Goal: Task Accomplishment & Management: Manage account settings

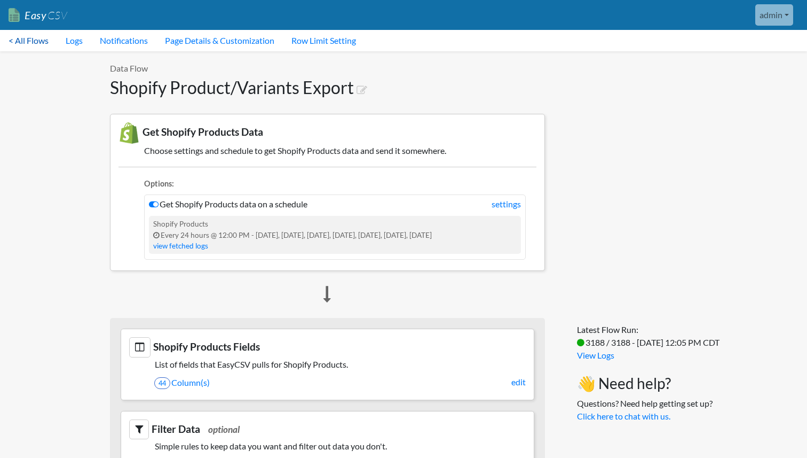
click at [36, 40] on link "< All Flows" at bounding box center [28, 40] width 57 height 21
click at [91, 44] on link "Notifications" at bounding box center [123, 40] width 65 height 21
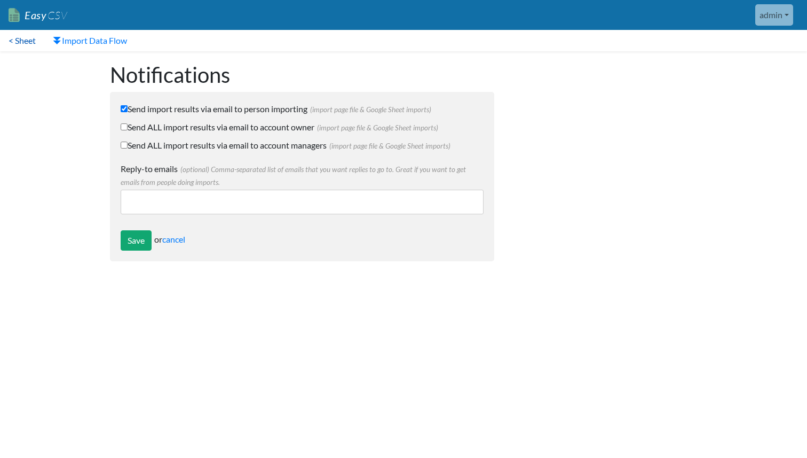
click at [27, 39] on link "< Sheet" at bounding box center [22, 40] width 44 height 21
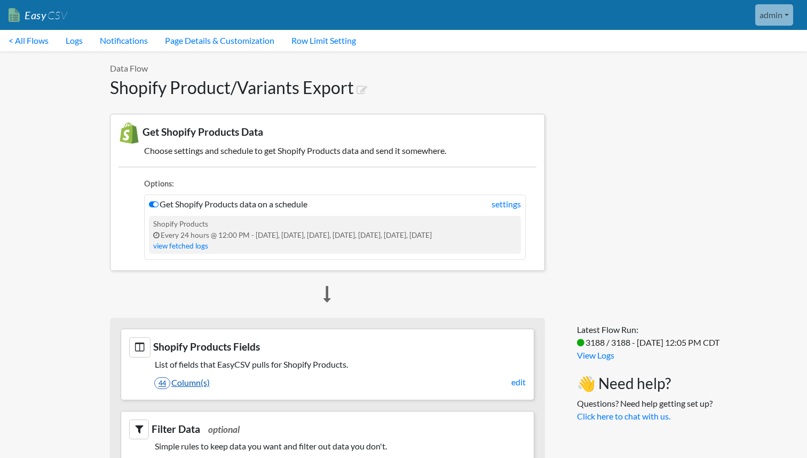
click at [194, 381] on link "44 Column(s)" at bounding box center [340, 382] width 372 height 18
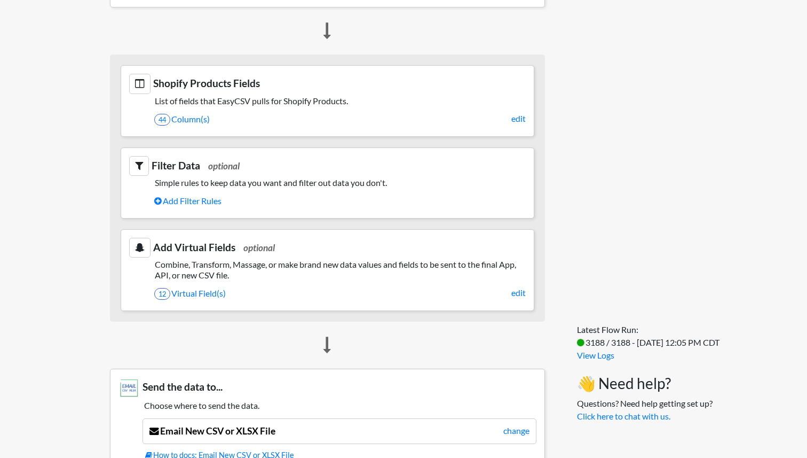
scroll to position [234, 0]
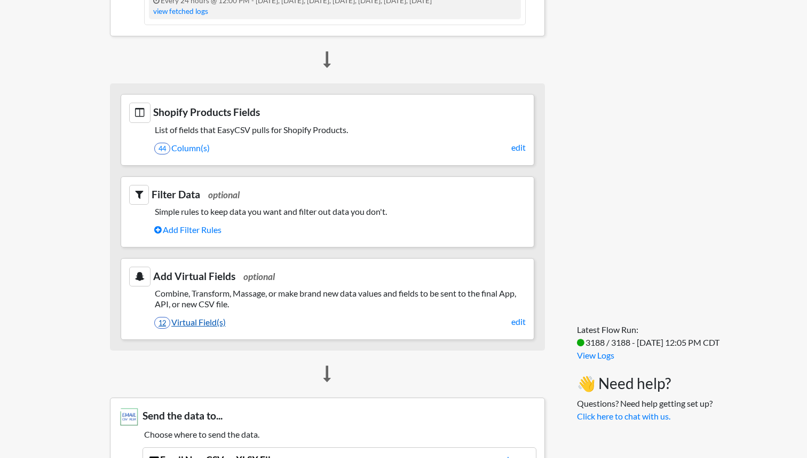
click at [218, 322] on link "12 Virtual Field(s)" at bounding box center [340, 322] width 372 height 18
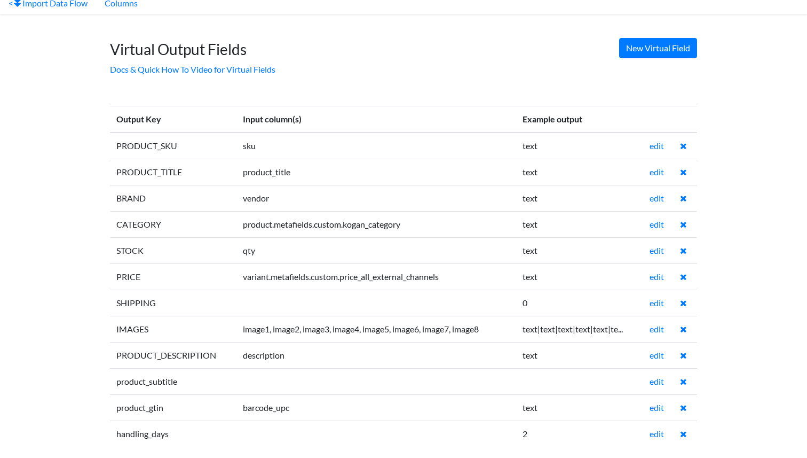
scroll to position [45, 0]
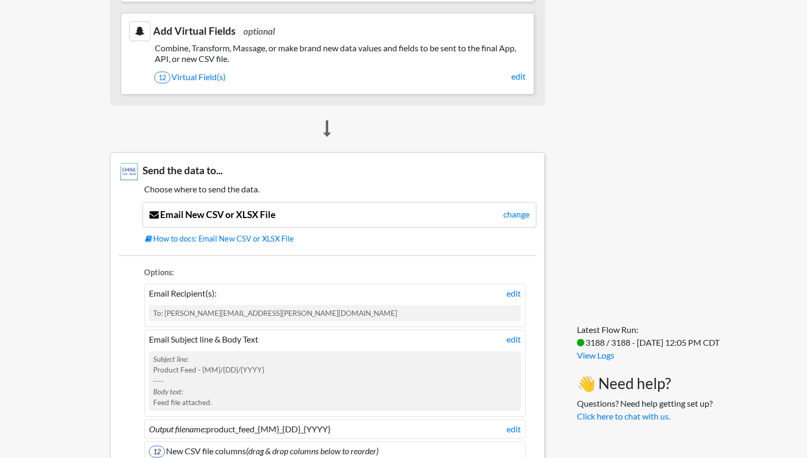
scroll to position [480, 0]
click at [250, 214] on link "Email New CSV or XLSX File" at bounding box center [212, 213] width 126 height 11
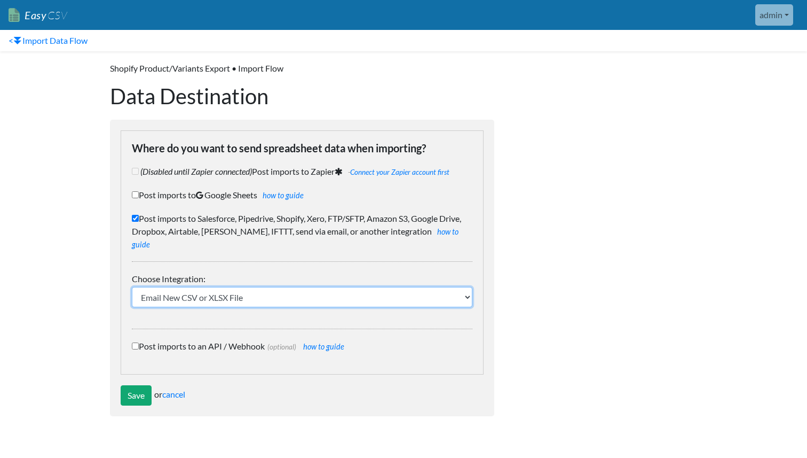
click at [356, 287] on select "IFTTT FTP or SFTP Amazon S3 HubSpot Google Big Query Salesforce Pipedrive Airta…" at bounding box center [302, 297] width 341 height 20
select select "20"
click at [132, 287] on select "IFTTT FTP or SFTP Amazon S3 HubSpot Google Big Query Salesforce Pipedrive Airta…" at bounding box center [302, 297] width 341 height 20
click at [327, 289] on select "IFTTT FTP or SFTP Amazon S3 HubSpot Google Big Query Salesforce Pipedrive Airta…" at bounding box center [302, 297] width 341 height 20
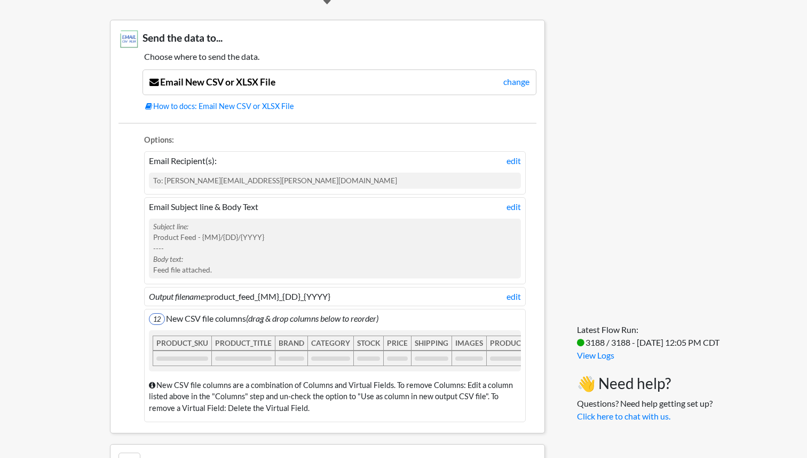
scroll to position [612, 0]
click at [510, 304] on li "Output filename: product_feed_{MM}_{DD}_{YYYY} edit" at bounding box center [335, 295] width 382 height 19
click at [513, 298] on link "edit" at bounding box center [514, 295] width 14 height 13
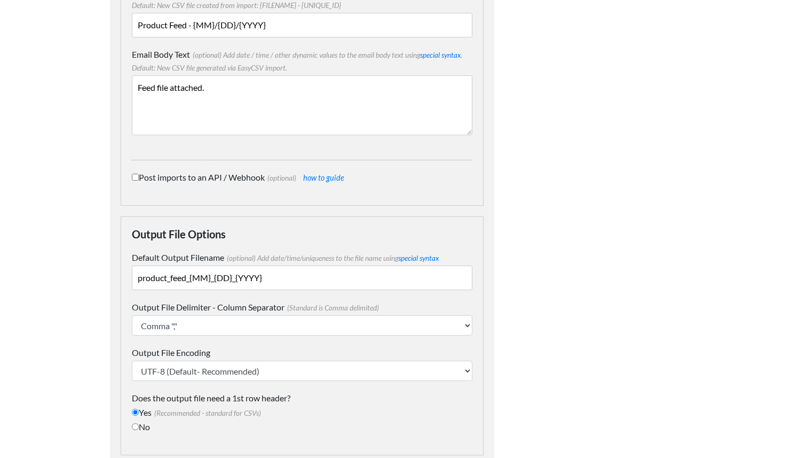
scroll to position [516, 0]
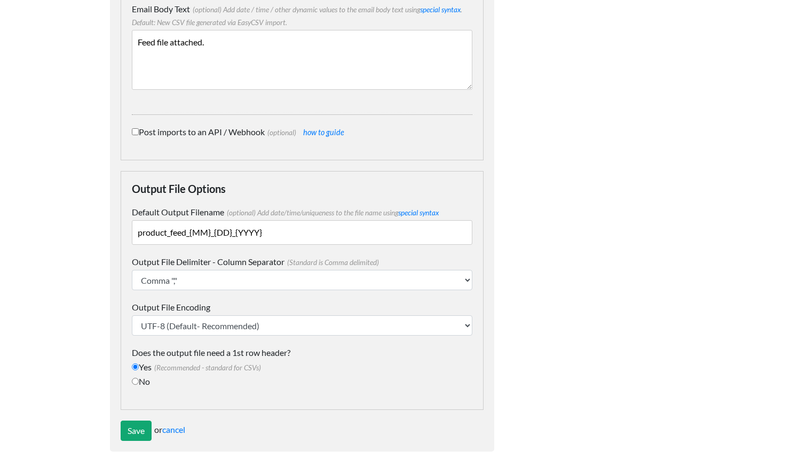
click at [285, 220] on input "product_feed_{MM}_{DD}_{YYYY}" at bounding box center [302, 232] width 341 height 25
paste input "[URL][DOMAIN_NAME][PERSON_NAME][PERSON_NAME]"
drag, startPoint x: 345, startPoint y: 221, endPoint x: 30, endPoint y: 210, distance: 315.7
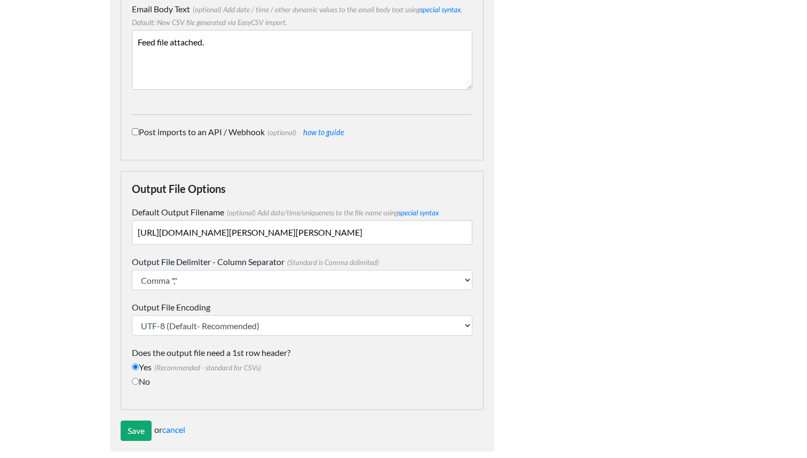
type input "[URL][DOMAIN_NAME][PERSON_NAME][PERSON_NAME]"
click at [179, 423] on div "Save or cancel" at bounding box center [302, 430] width 363 height 20
click at [179, 424] on link "cancel" at bounding box center [173, 429] width 23 height 10
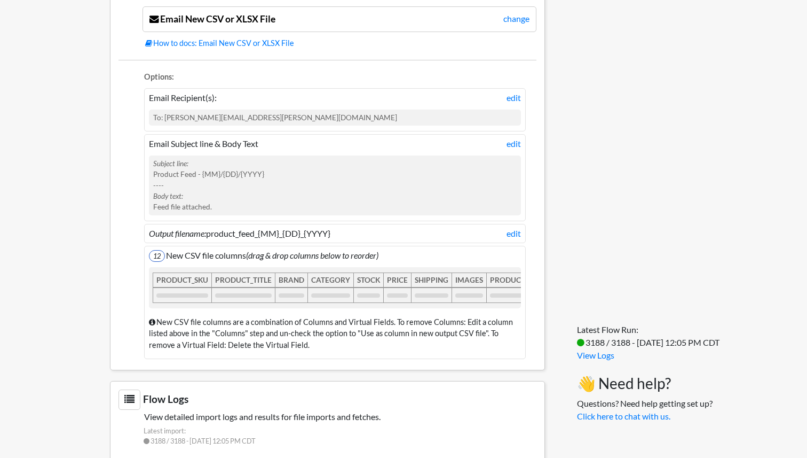
scroll to position [674, 0]
click at [516, 232] on link "edit" at bounding box center [514, 233] width 14 height 13
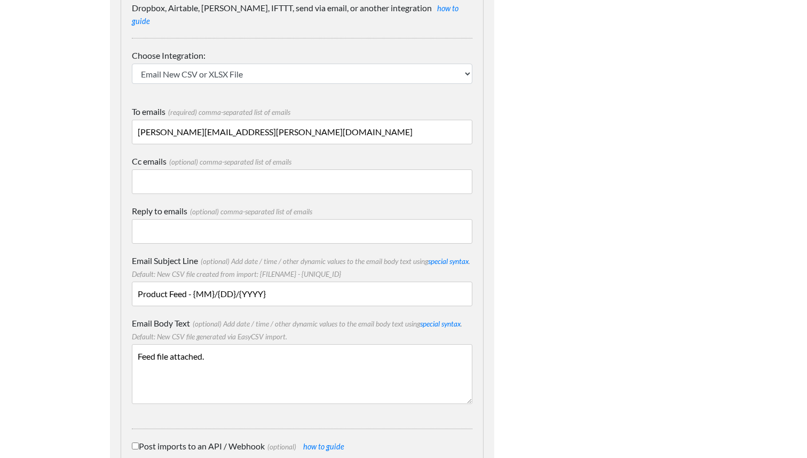
scroll to position [204, 0]
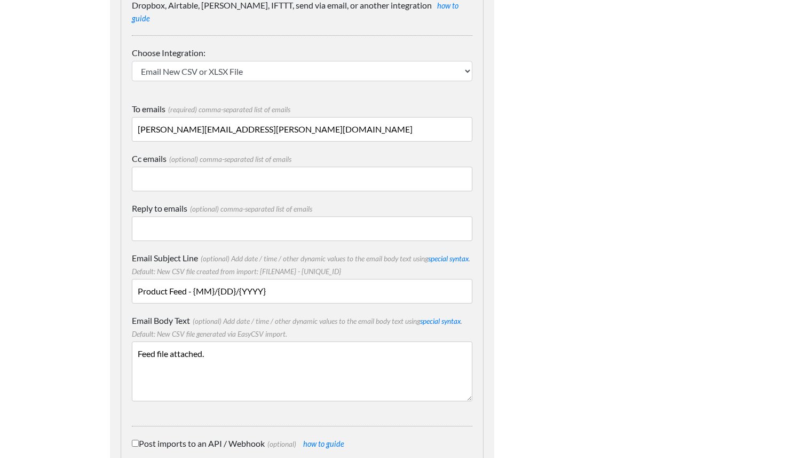
click at [287, 280] on input "Product Feed - {MM}/{DD}/{YYYY}" at bounding box center [302, 291] width 341 height 25
paste input "https://www.thursdayliving.com.au/export/feed-kogan/KOGAN-HAPPYUNICORN.csv"
drag, startPoint x: 344, startPoint y: 278, endPoint x: 75, endPoint y: 279, distance: 268.5
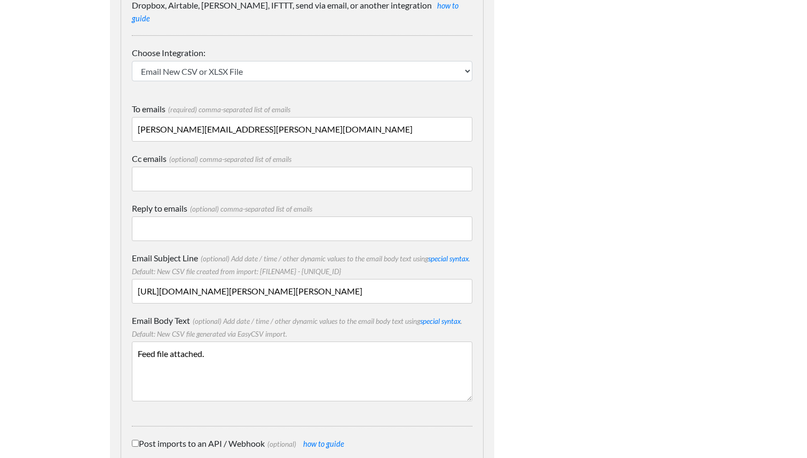
click at [75, 279] on body "Easy CSV admin Thursdayliving All Flows All CSV Generators Business & Plan Info…" at bounding box center [403, 285] width 807 height 978
drag, startPoint x: 240, startPoint y: 279, endPoint x: 361, endPoint y: 282, distance: 121.2
click at [361, 282] on input "[PERSON_NAME]-HAPPYUNICORN.csv" at bounding box center [302, 291] width 341 height 25
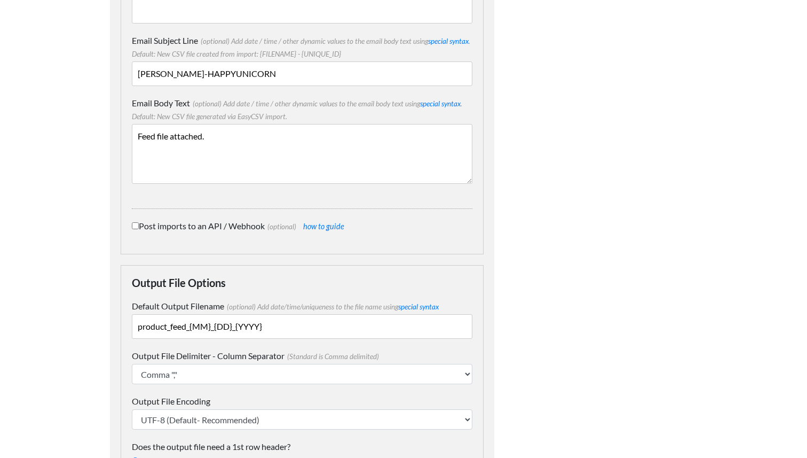
scroll to position [516, 0]
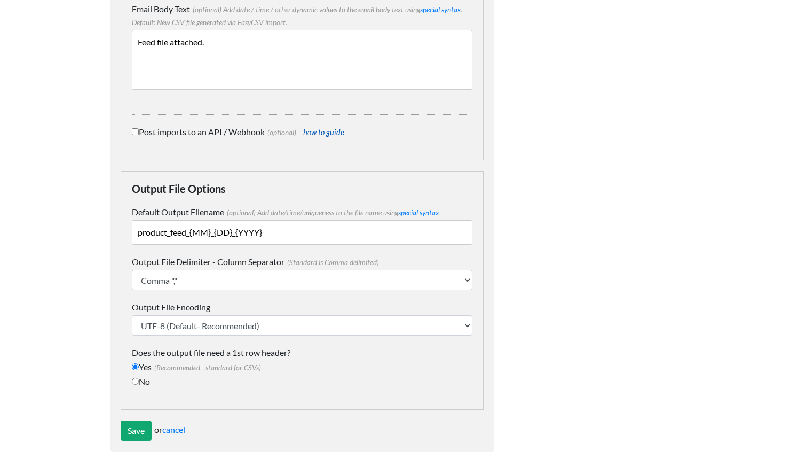
type input "KOGAN-HAPPYUNICORN"
click at [333, 128] on link "how to guide" at bounding box center [323, 132] width 41 height 9
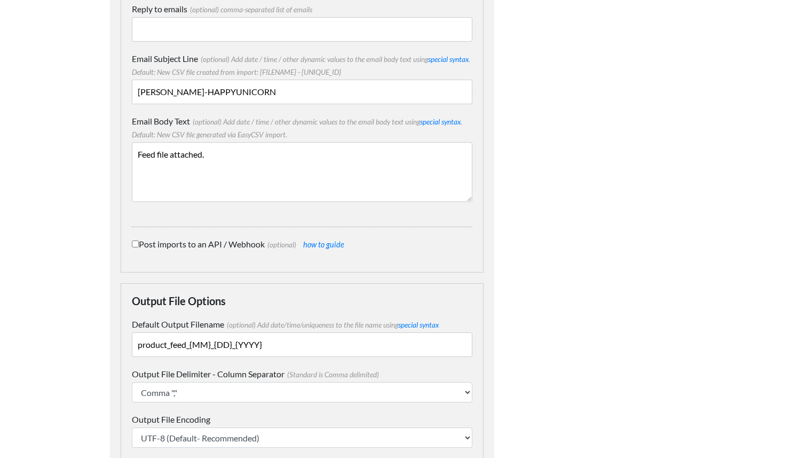
scroll to position [398, 0]
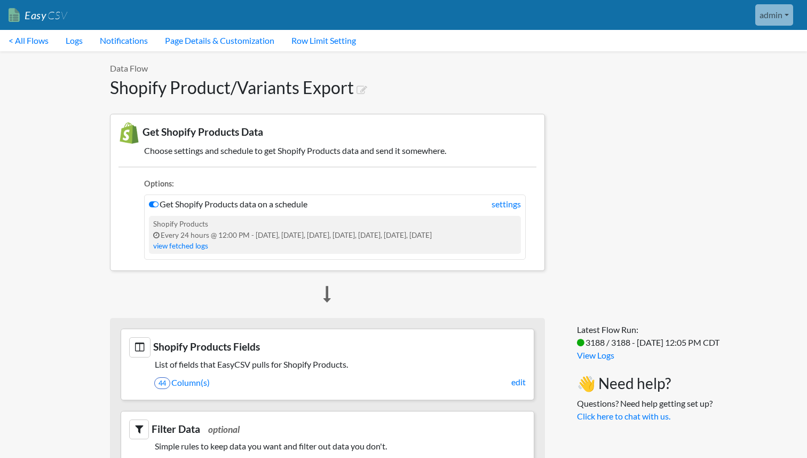
scroll to position [674, 0]
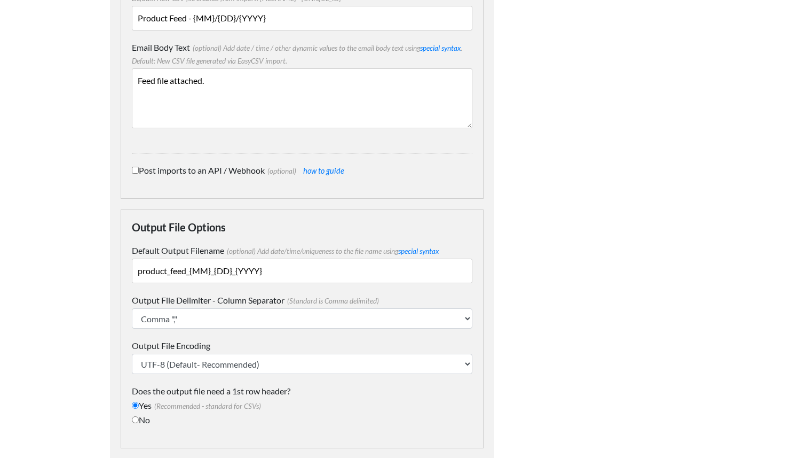
scroll to position [516, 0]
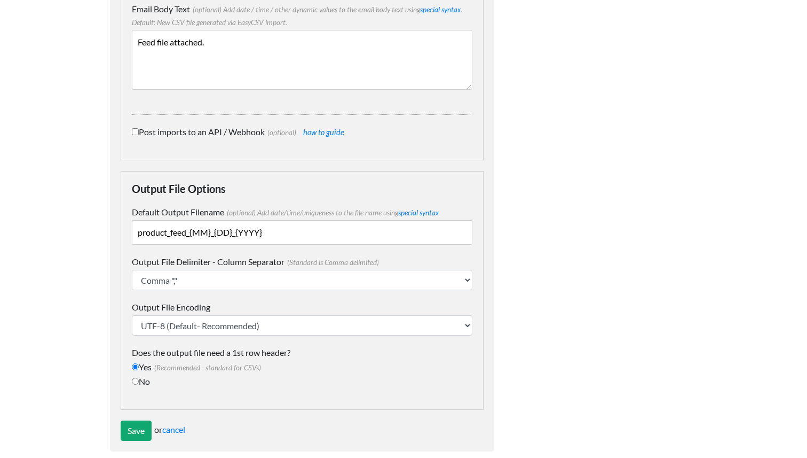
click at [202, 222] on input "product_feed_{MM}_{DD}_{YYYY}" at bounding box center [302, 232] width 341 height 25
paste input "https://www.thursdayliving.com.au/export/feed-kogan/KOGAN-HAPPYUNICORN.csv"
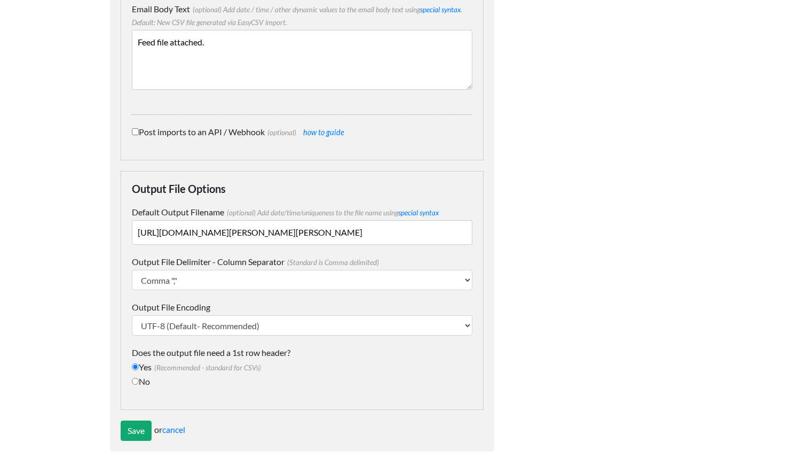
drag, startPoint x: 345, startPoint y: 218, endPoint x: 119, endPoint y: 187, distance: 227.9
click at [119, 187] on form "Where do you want to send spreadsheet data when importing? (Disabled until Zapi…" at bounding box center [302, 17] width 384 height 869
click at [319, 224] on input "KOGAN-HAPPYUNICORN.csv" at bounding box center [302, 232] width 341 height 25
type input "KOGAN-HAPPYUNICORN"
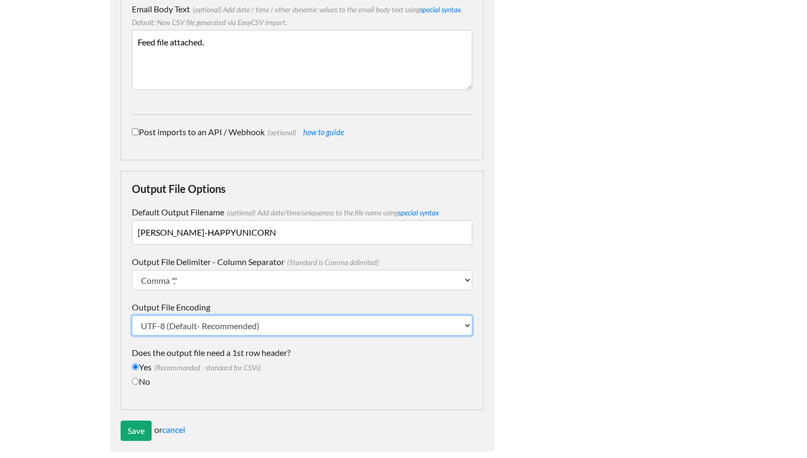
click at [306, 315] on select "UTF-8 (Default- Recommended) ISO-8859-1" at bounding box center [302, 325] width 341 height 20
click at [132, 315] on select "UTF-8 (Default- Recommended) ISO-8859-1" at bounding box center [302, 325] width 341 height 20
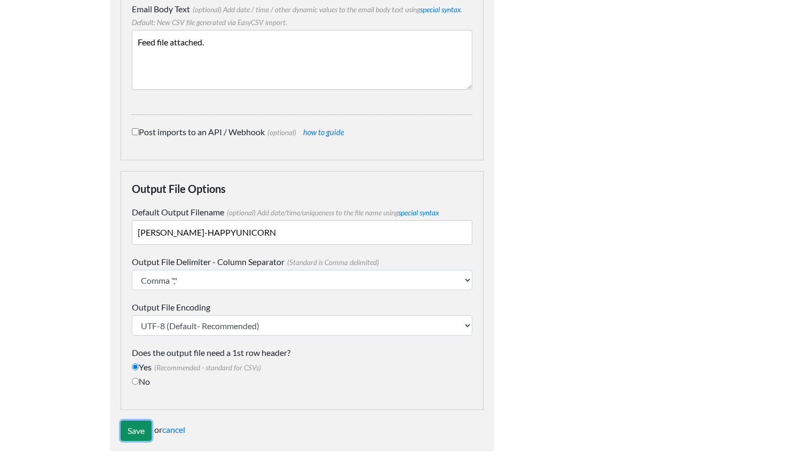
click at [131, 420] on input "Save" at bounding box center [136, 430] width 31 height 20
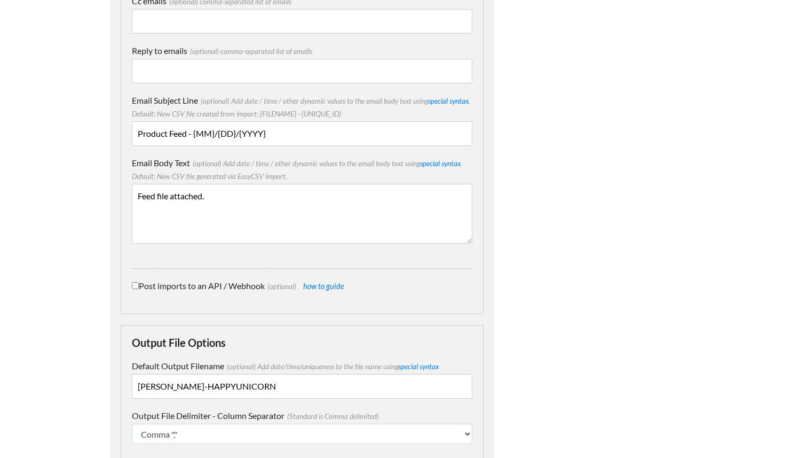
scroll to position [342, 0]
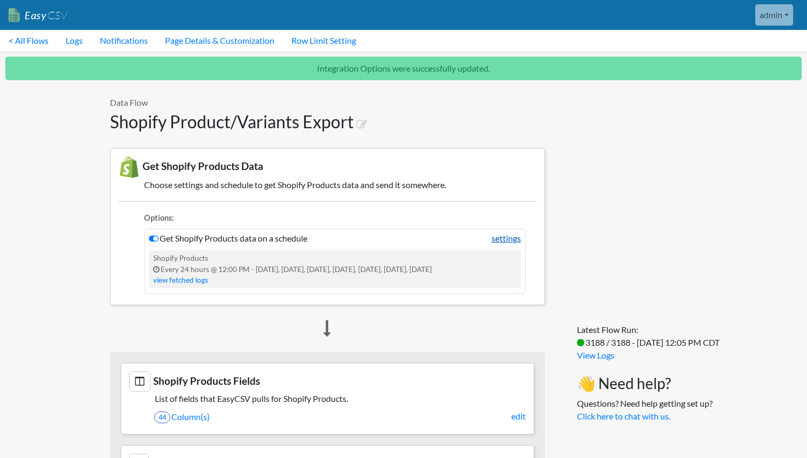
click at [511, 242] on link "settings" at bounding box center [506, 238] width 29 height 13
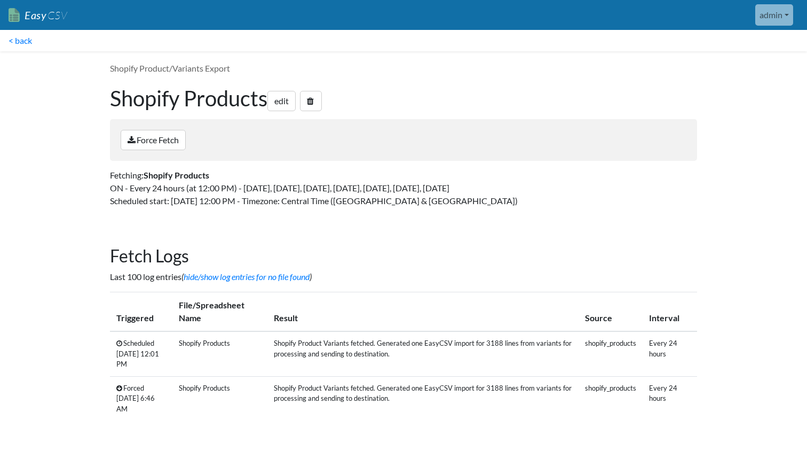
click at [121, 391] on icon at bounding box center [119, 387] width 6 height 7
click at [175, 135] on link "Force Fetch" at bounding box center [153, 140] width 65 height 20
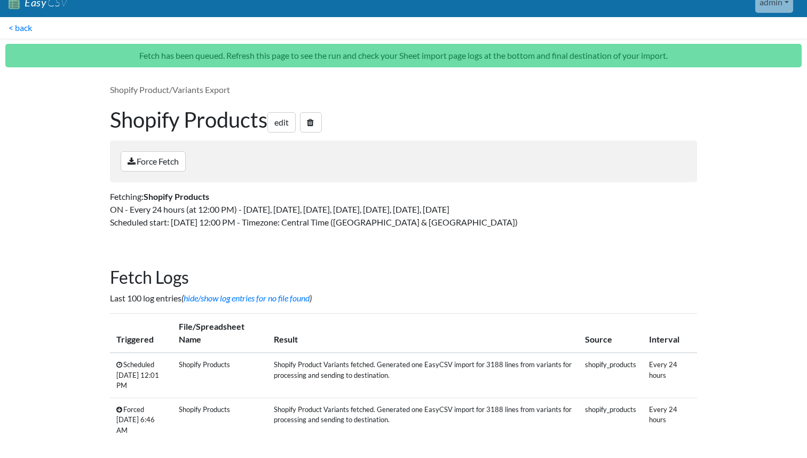
scroll to position [25, 0]
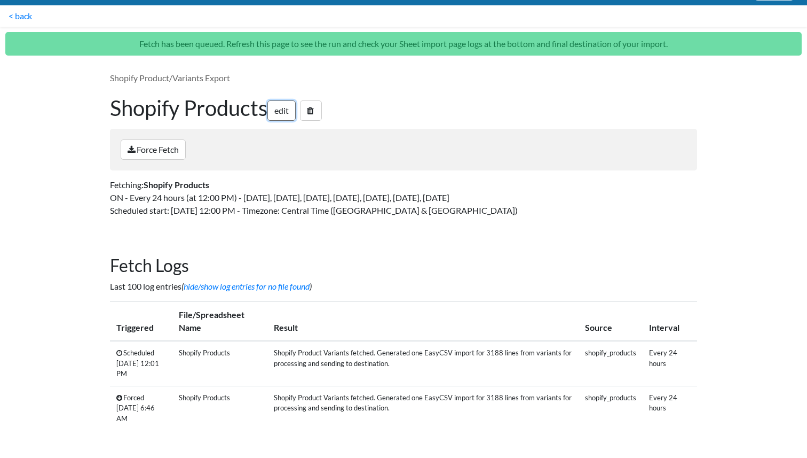
click at [295, 103] on link "edit" at bounding box center [281, 110] width 28 height 20
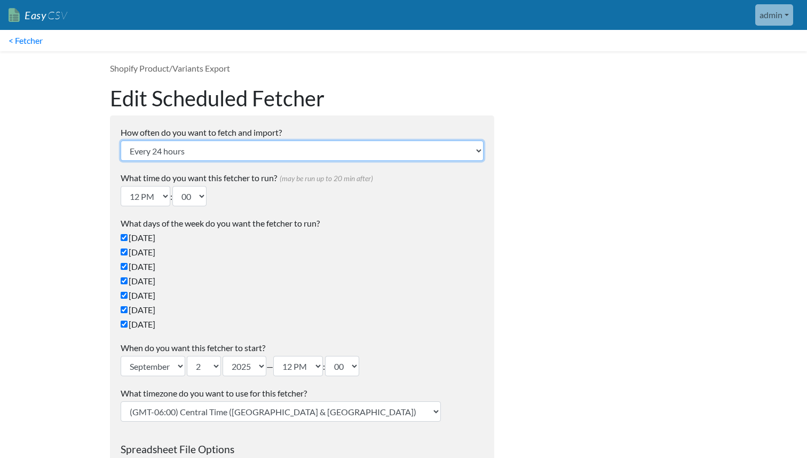
click at [291, 151] on select "Every 24 hours Every 4 hours Every hour Every 10-20 minutes Every 1 week Every …" at bounding box center [302, 150] width 363 height 20
click at [121, 140] on select "Every 24 hours Every 4 hours Every hour Every 10-20 minutes Every 1 week Every …" at bounding box center [302, 150] width 363 height 20
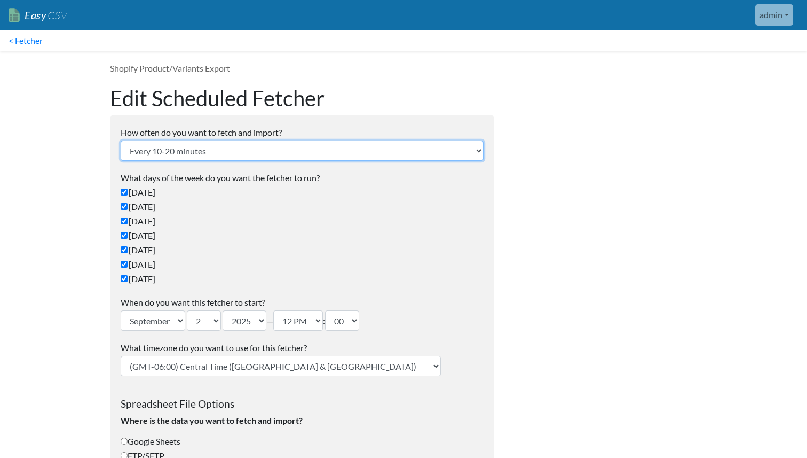
click at [282, 149] on select "Every 24 hours Every 4 hours Every hour Every 10-20 minutes Every 1 week Every …" at bounding box center [302, 150] width 363 height 20
select select "24_hrs"
click at [121, 140] on select "Every 24 hours Every 4 hours Every hour Every 10-20 minutes Every 1 week Every …" at bounding box center [302, 150] width 363 height 20
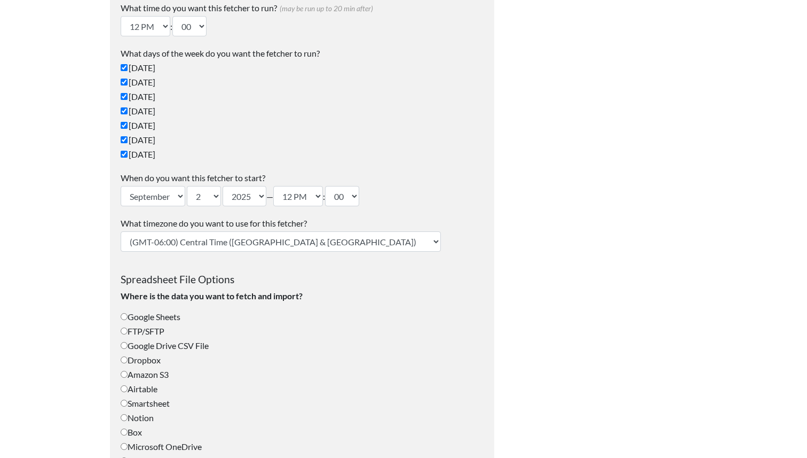
scroll to position [224, 0]
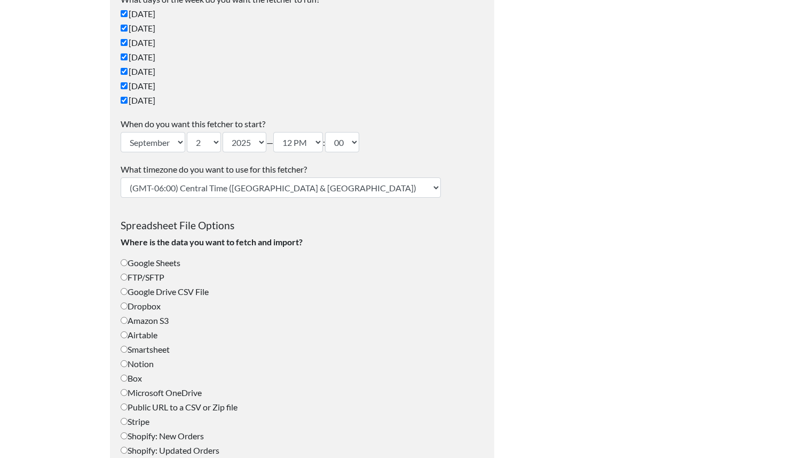
click at [271, 186] on select "(GMT-12:00) International Date Line West (GMT-11:00) American Samoa (GMT-11:00)…" at bounding box center [281, 187] width 320 height 20
select select "Brisbane"
click at [121, 177] on select "(GMT-12:00) International Date Line West (GMT-11:00) American Samoa (GMT-11:00)…" at bounding box center [281, 187] width 320 height 20
click at [293, 310] on label "Dropbox" at bounding box center [302, 306] width 363 height 13
click at [128, 309] on input "Dropbox" at bounding box center [124, 305] width 7 height 7
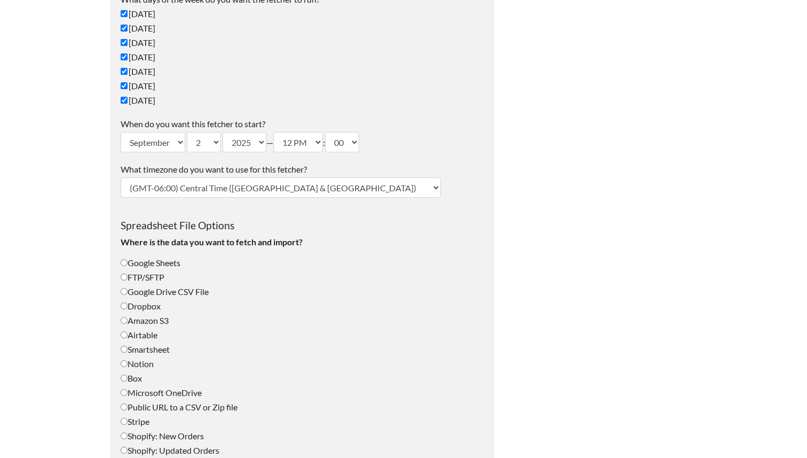
radio input "true"
click at [360, 217] on h3 "Spreadsheet File Options" at bounding box center [302, 219] width 363 height 23
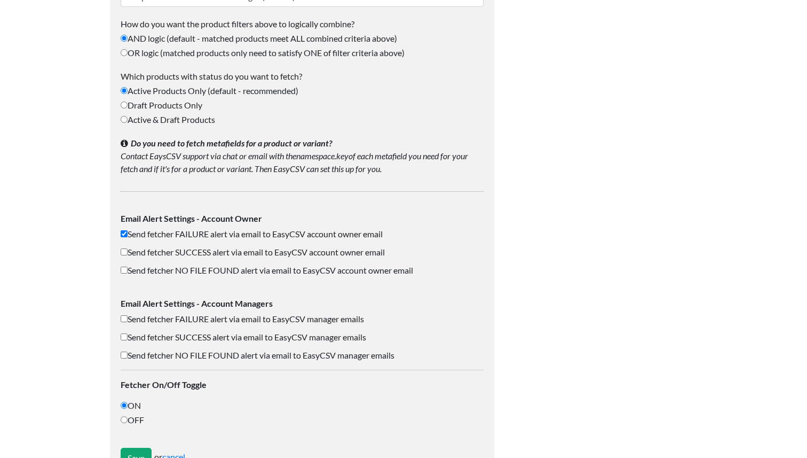
scroll to position [1663, 0]
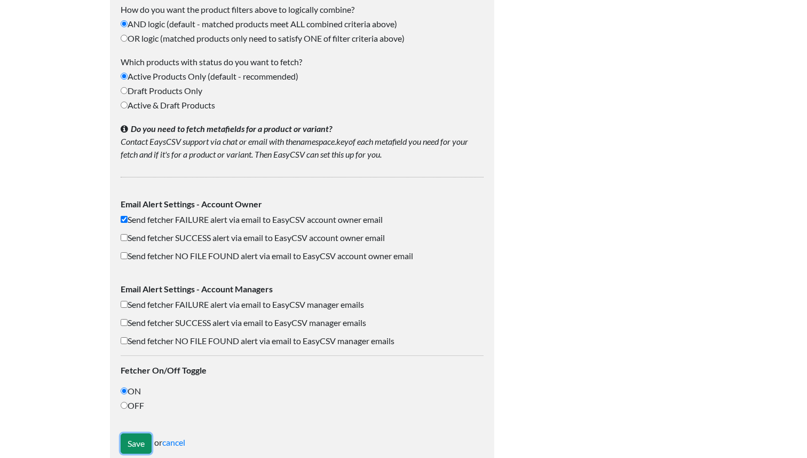
click at [135, 433] on input "Save" at bounding box center [136, 443] width 31 height 20
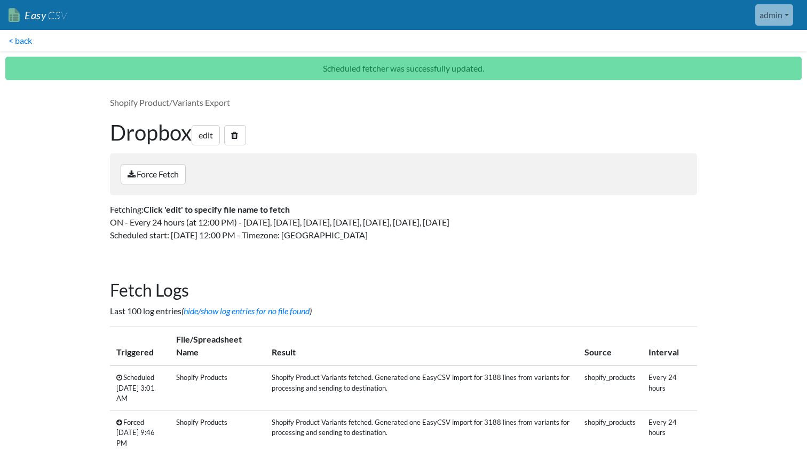
scroll to position [25, 0]
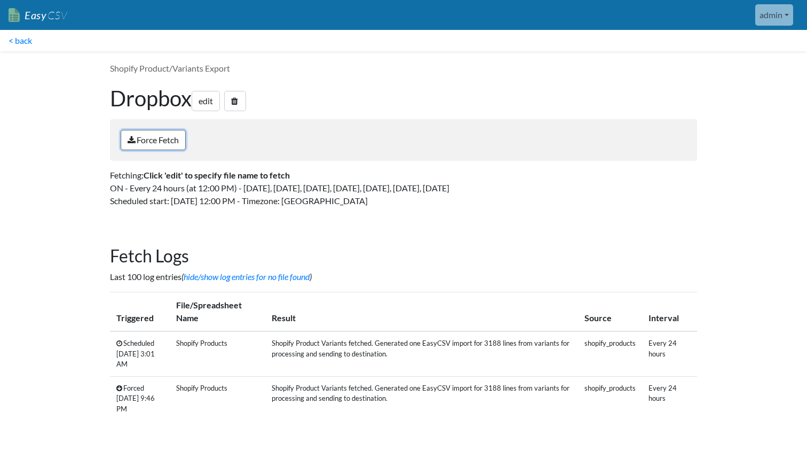
click at [169, 143] on link "Force Fetch" at bounding box center [153, 140] width 65 height 20
click at [21, 42] on link "< back" at bounding box center [20, 40] width 41 height 21
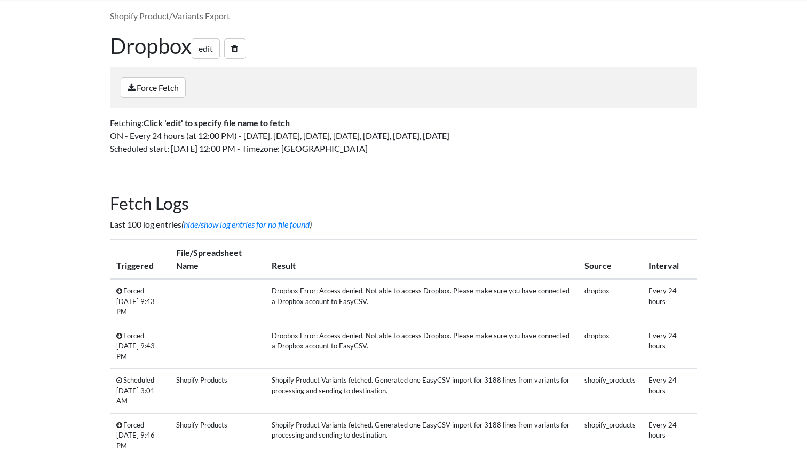
scroll to position [80, 0]
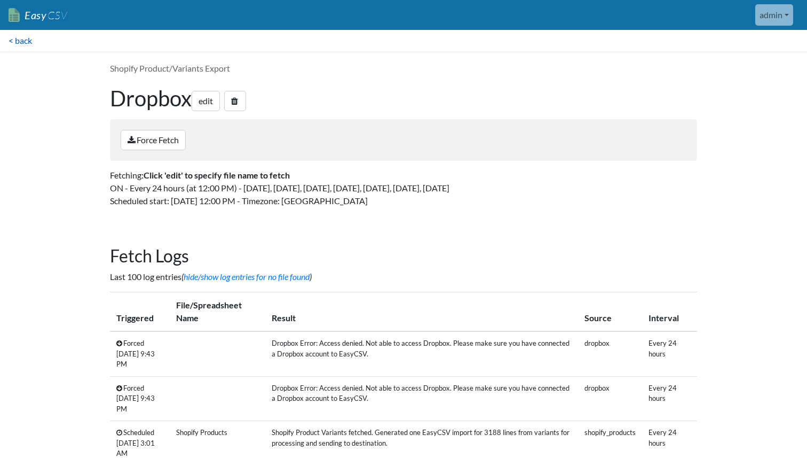
click at [20, 41] on link "< back" at bounding box center [20, 40] width 41 height 21
click at [219, 107] on link "edit" at bounding box center [206, 101] width 28 height 20
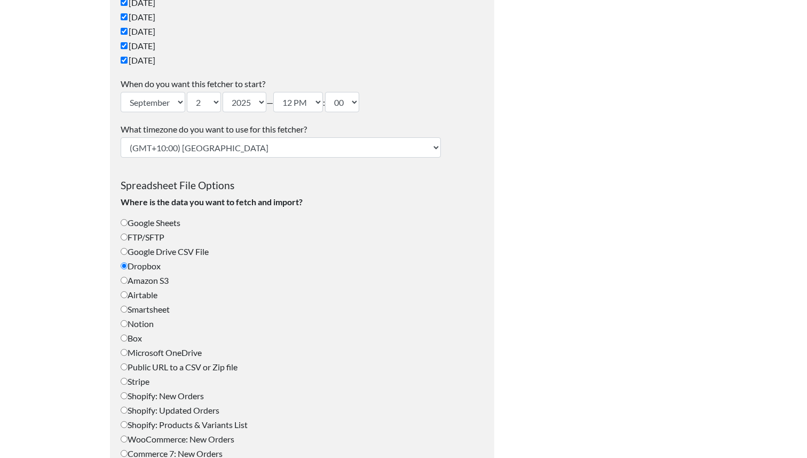
scroll to position [265, 0]
click at [139, 422] on label "Shopify: Products & Variants List" at bounding box center [302, 422] width 363 height 13
click at [128, 422] on input "Shopify: Products & Variants List" at bounding box center [124, 422] width 7 height 7
radio input "true"
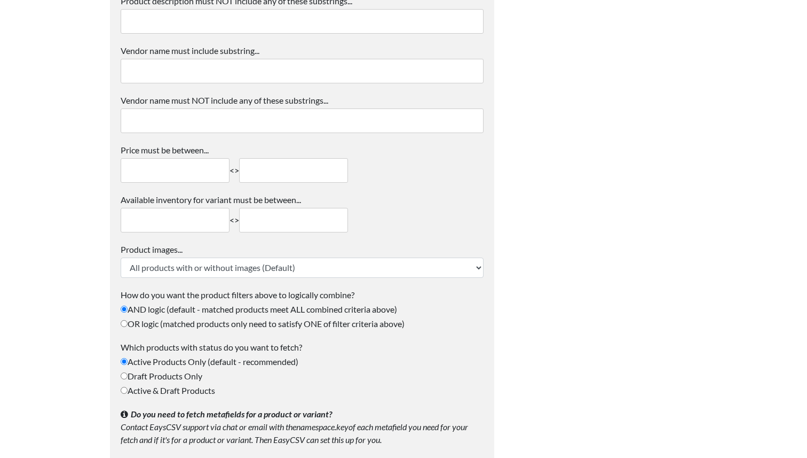
scroll to position [1663, 0]
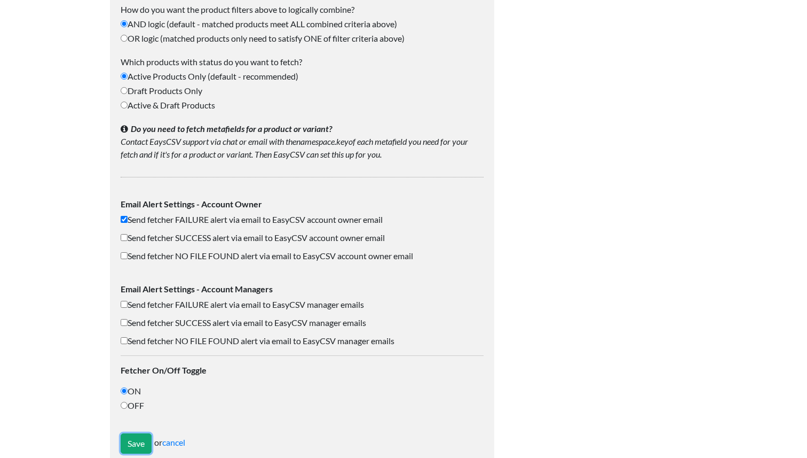
click at [139, 433] on input "Save" at bounding box center [136, 443] width 31 height 20
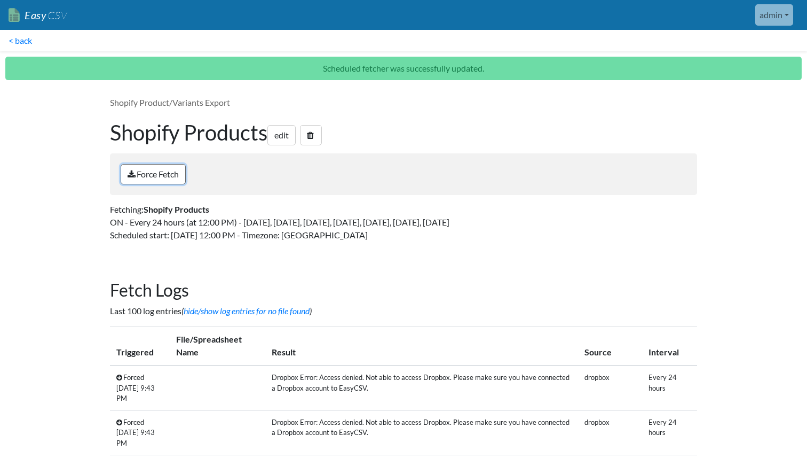
click at [170, 168] on link "Force Fetch" at bounding box center [153, 174] width 65 height 20
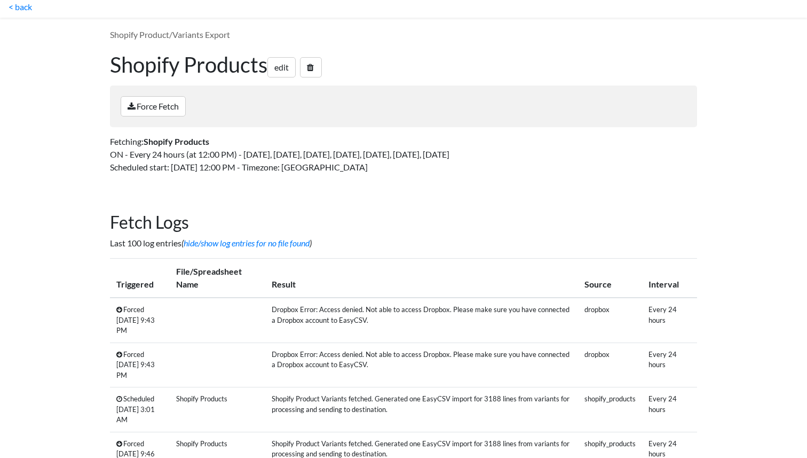
scroll to position [17, 0]
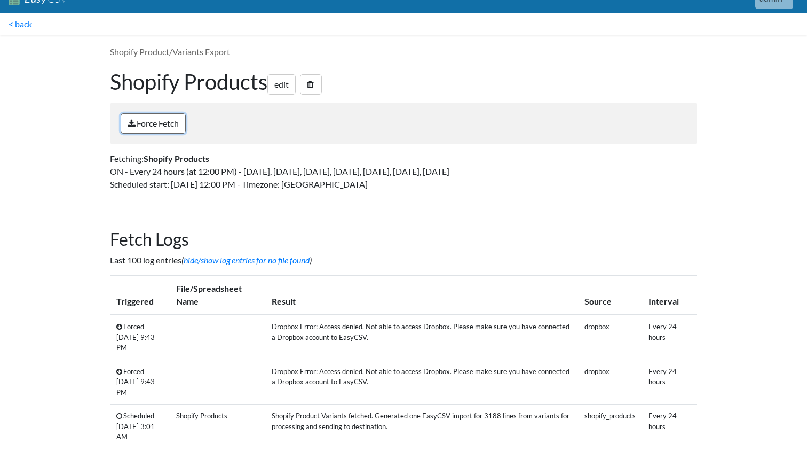
click at [168, 125] on link "Force Fetch" at bounding box center [153, 123] width 65 height 20
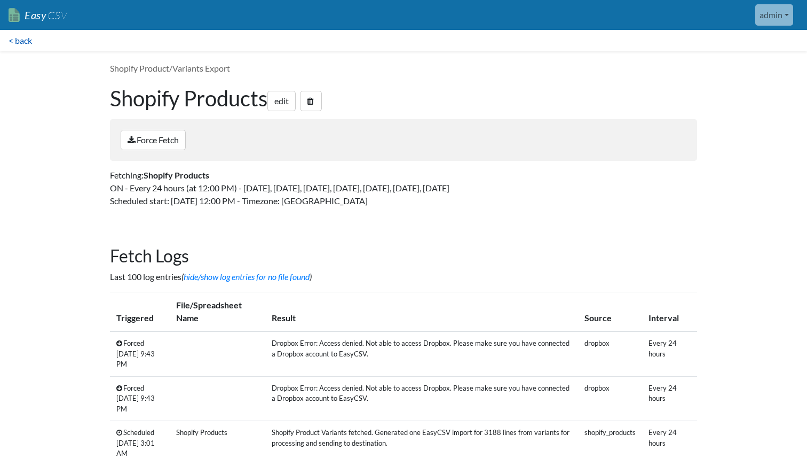
click at [14, 43] on link "< back" at bounding box center [20, 40] width 41 height 21
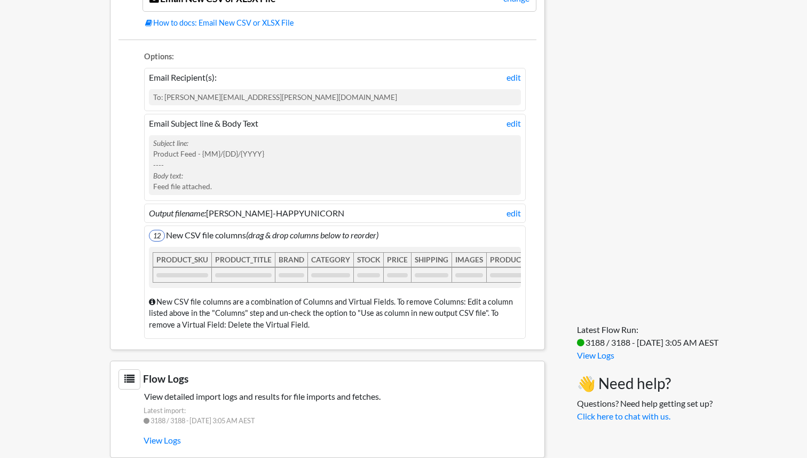
scroll to position [714, 0]
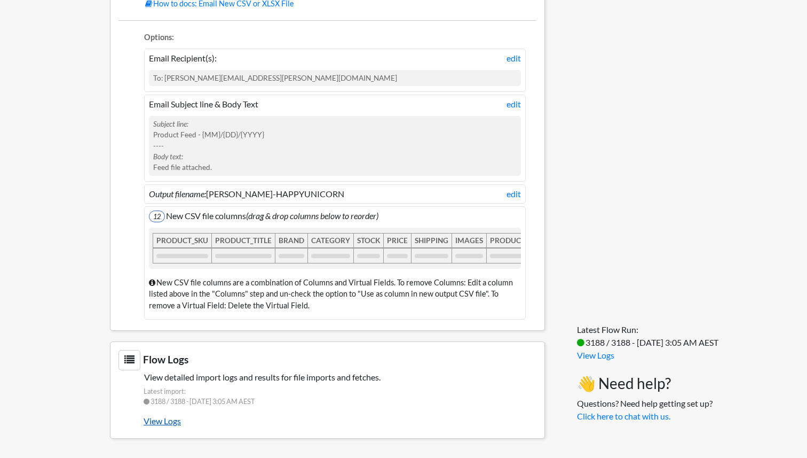
click at [168, 421] on link "View Logs" at bounding box center [340, 421] width 393 height 18
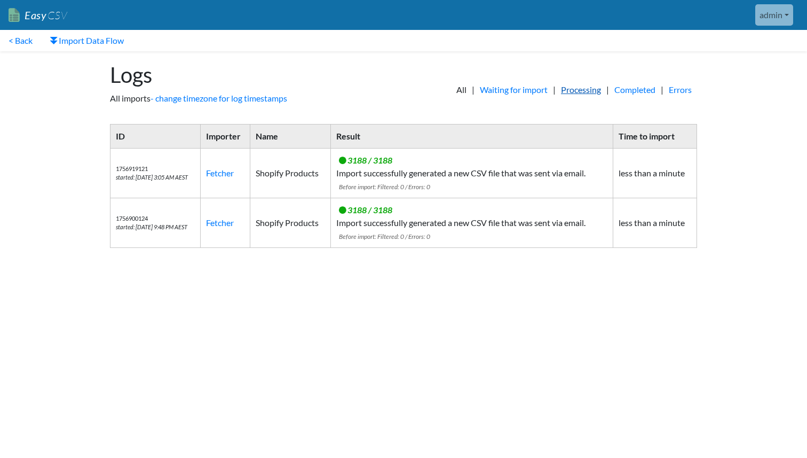
click at [571, 92] on link "Processing" at bounding box center [581, 89] width 51 height 13
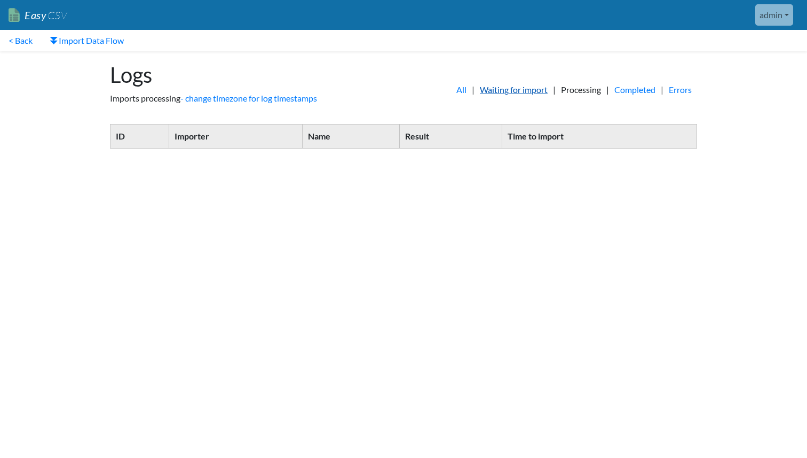
click at [510, 90] on link "Waiting for import" at bounding box center [514, 89] width 78 height 13
click at [627, 90] on link "Completed" at bounding box center [635, 89] width 52 height 13
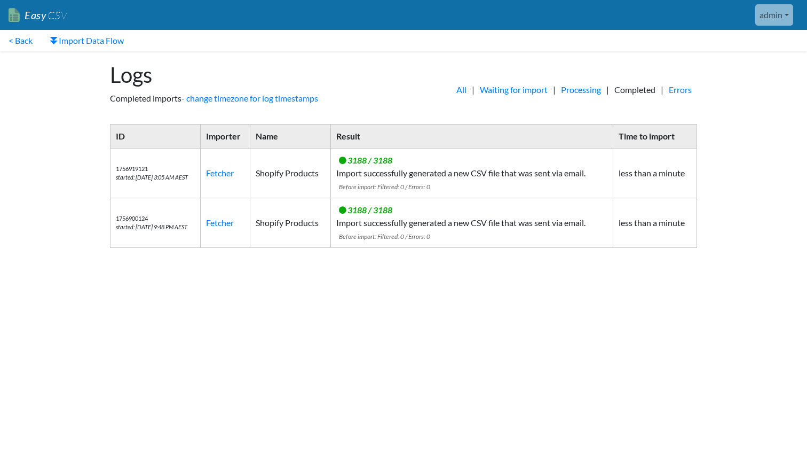
click at [677, 98] on div "All | Waiting for import | Processing | Completed | Errors" at bounding box center [556, 83] width 304 height 64
click at [681, 96] on div "All | Waiting for import | Processing | Completed | Errors" at bounding box center [556, 83] width 304 height 64
click at [683, 93] on link "Errors" at bounding box center [681, 89] width 34 height 13
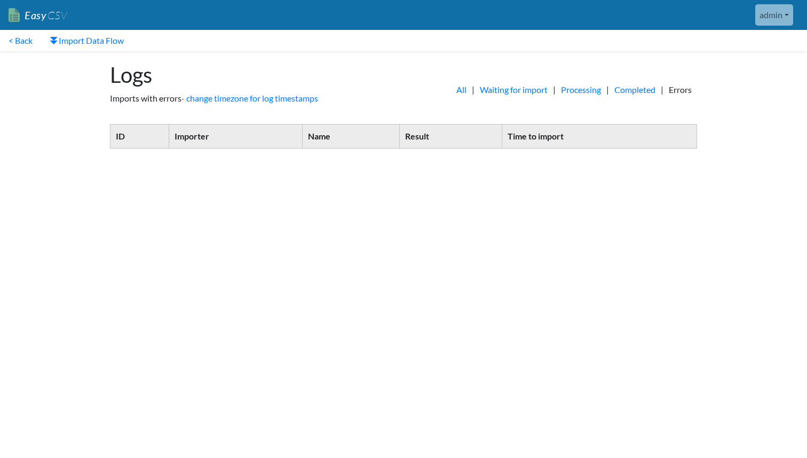
click at [446, 98] on div "All | Waiting for import | Processing | Completed | Errors" at bounding box center [556, 83] width 304 height 64
click at [451, 91] on link "All" at bounding box center [461, 89] width 21 height 13
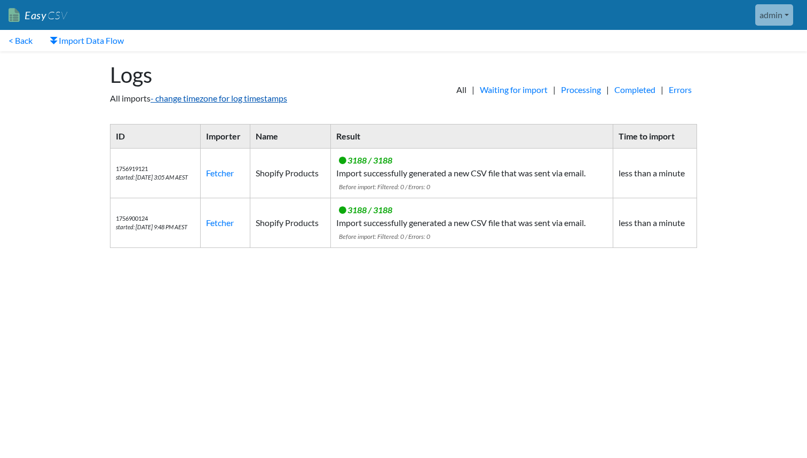
click at [274, 99] on link "- change timezone for log timestamps" at bounding box center [219, 98] width 137 height 10
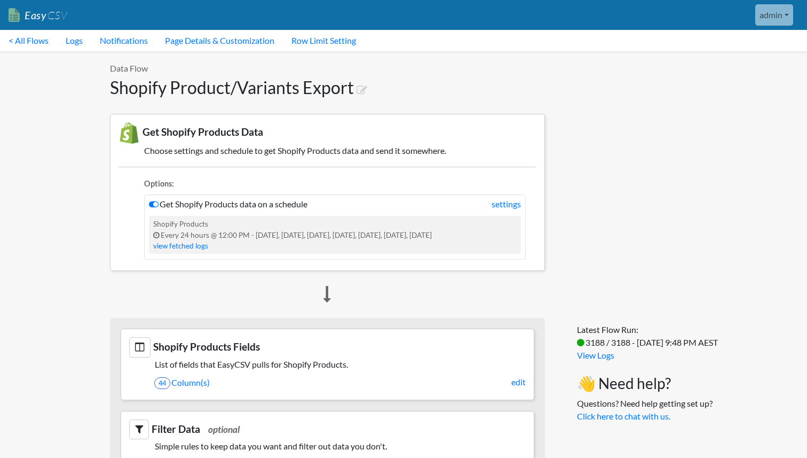
scroll to position [714, 0]
